Goal: Task Accomplishment & Management: Manage account settings

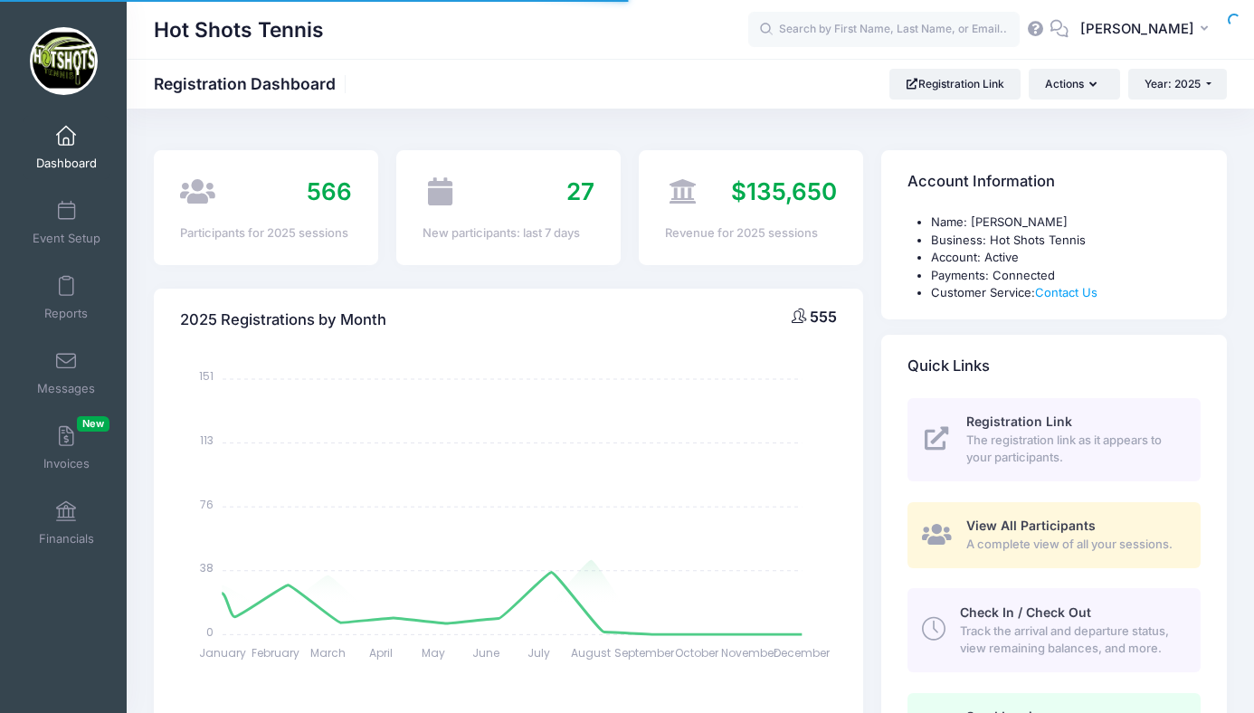
select select
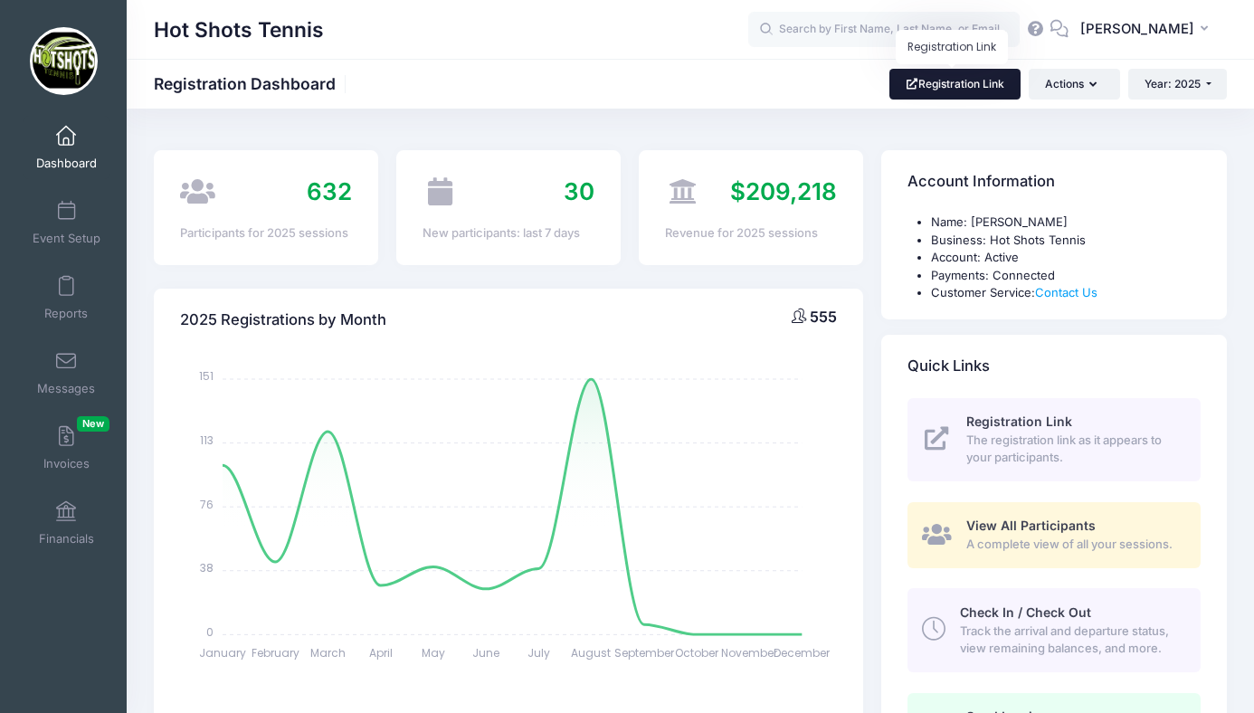
click at [948, 82] on link "Registration Link" at bounding box center [955, 84] width 131 height 31
click at [863, 27] on input "text" at bounding box center [885, 30] width 272 height 36
type input "s"
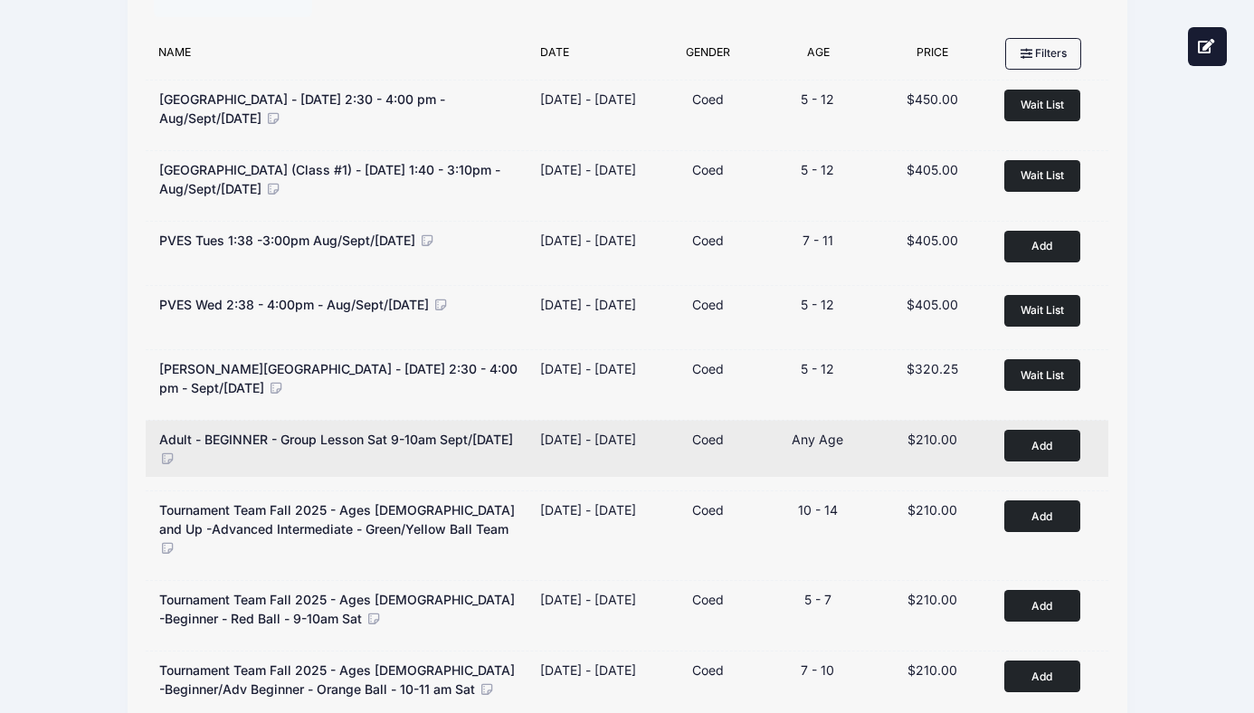
scroll to position [102, 0]
